Goal: Find specific page/section: Find specific page/section

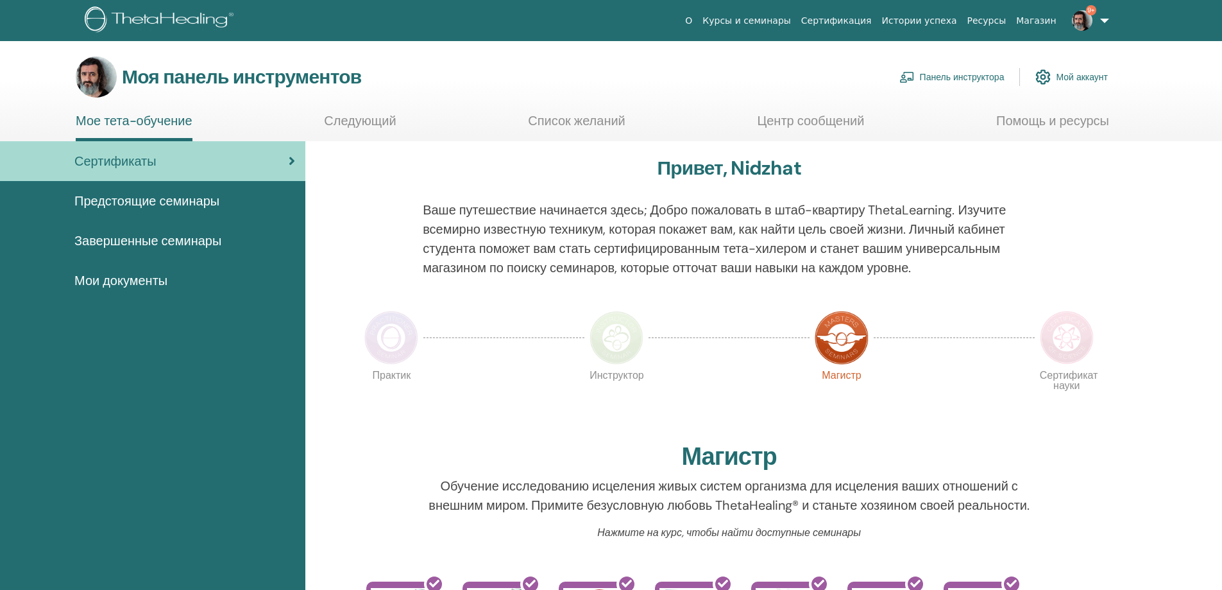
click at [934, 78] on font "Панель инструктора" at bounding box center [962, 78] width 85 height 12
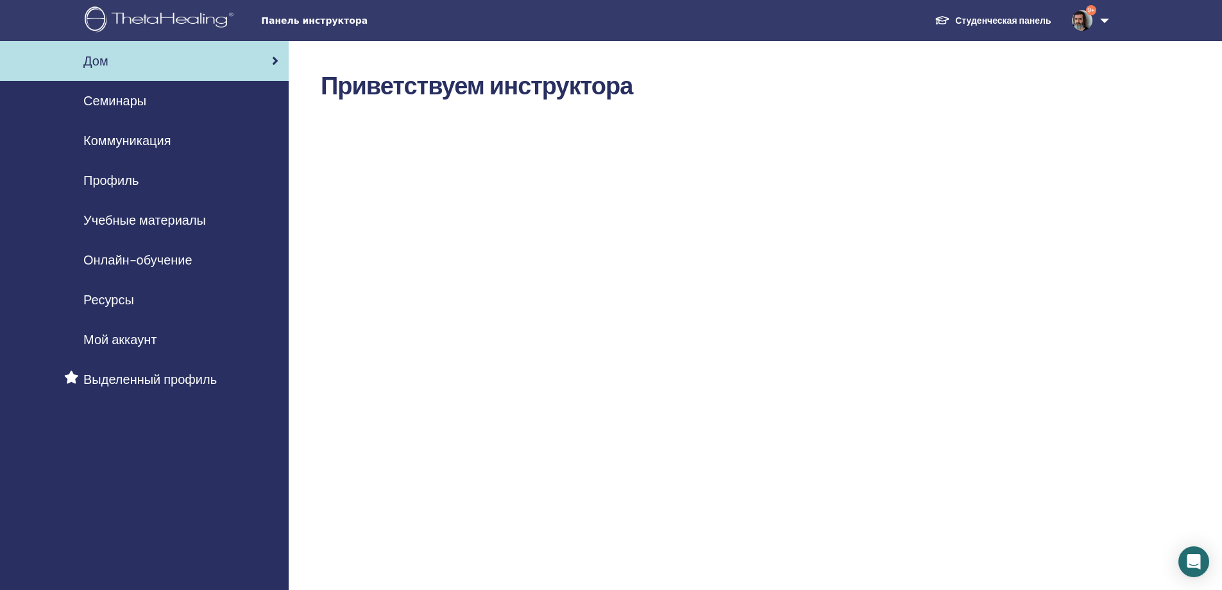
click at [101, 105] on font "Семинары" at bounding box center [114, 100] width 63 height 17
